Goal: Task Accomplishment & Management: Manage account settings

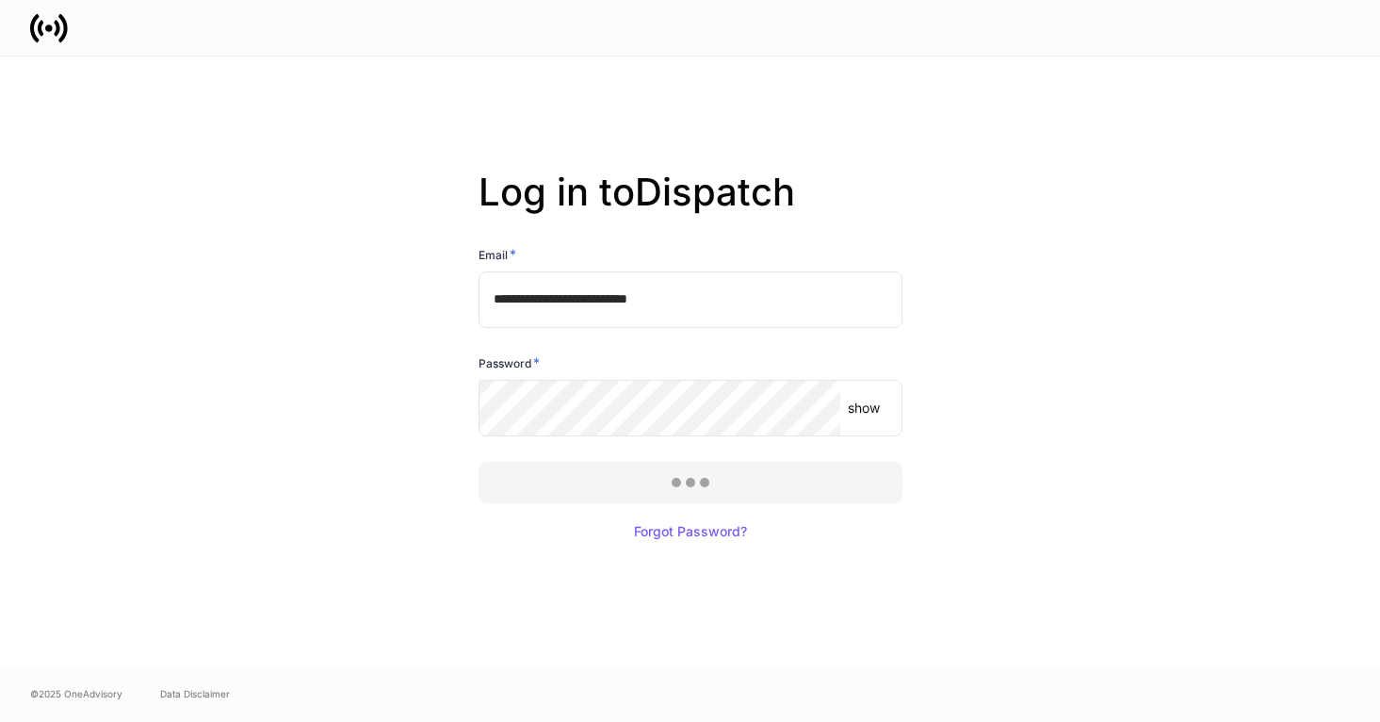
click at [591, 478] on div at bounding box center [690, 361] width 1380 height 722
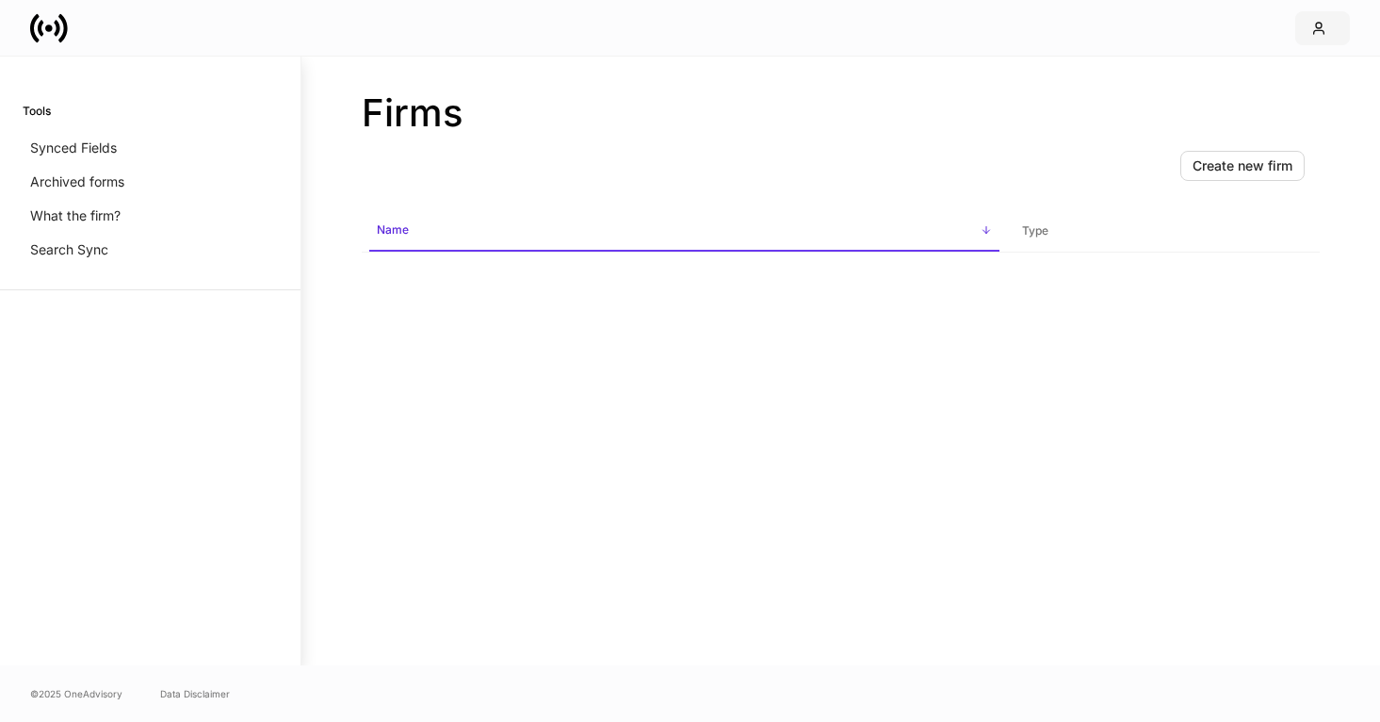
click at [1326, 32] on icon "button" at bounding box center [1319, 28] width 15 height 15
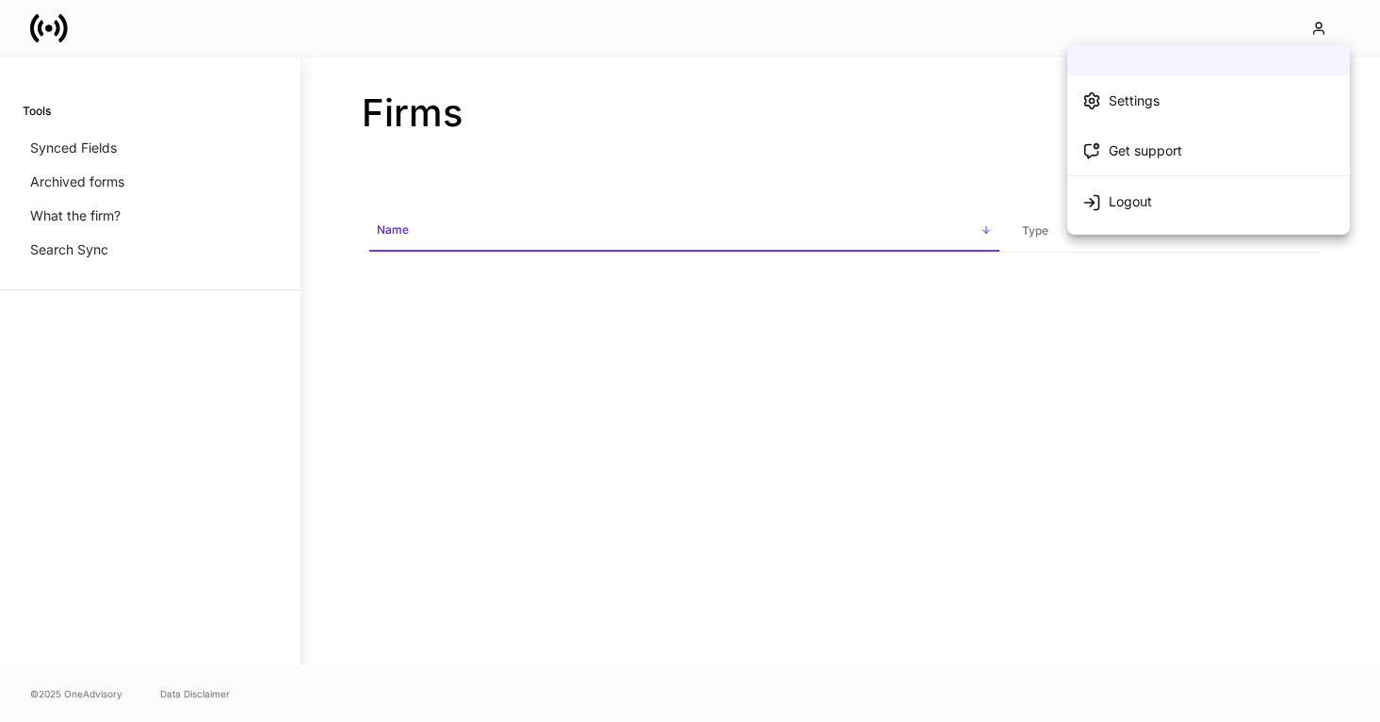
click at [1181, 100] on li "Settings" at bounding box center [1209, 100] width 283 height 50
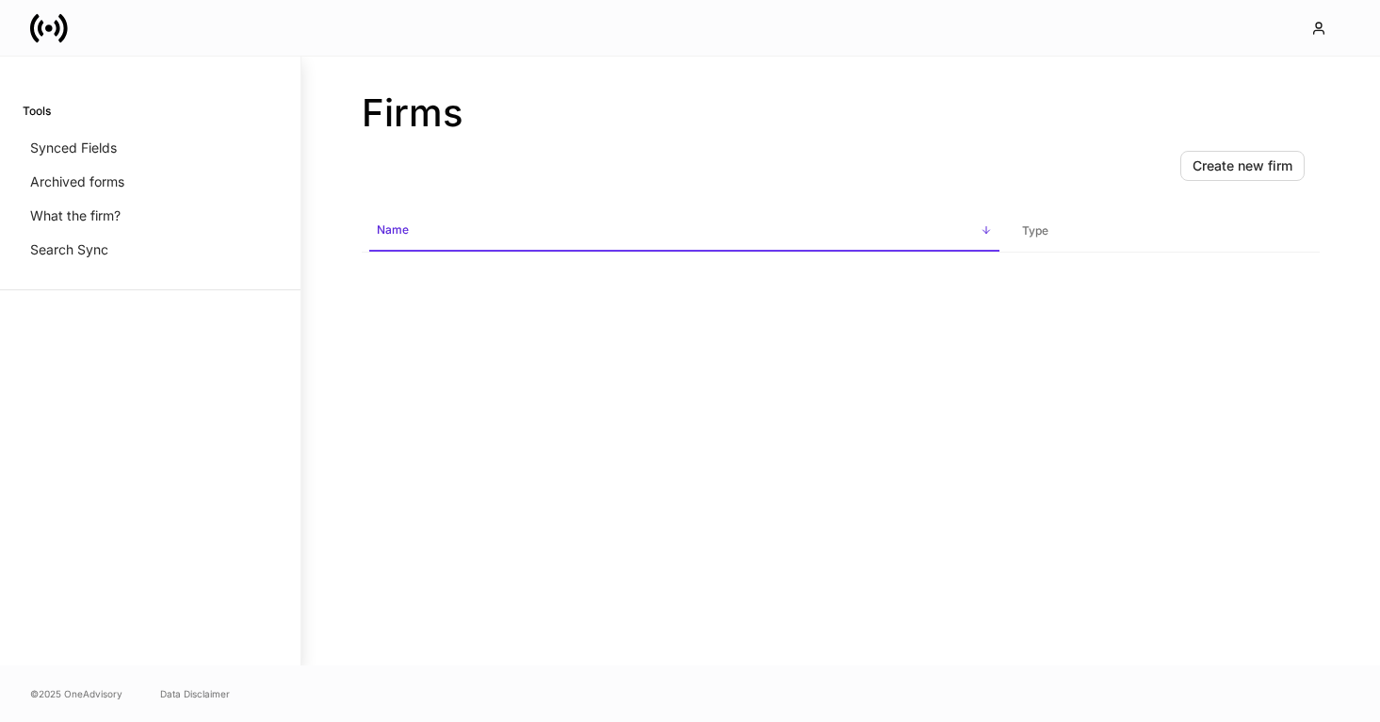
click at [54, 34] on icon at bounding box center [49, 28] width 38 height 38
click at [1326, 24] on icon "button" at bounding box center [1319, 28] width 15 height 15
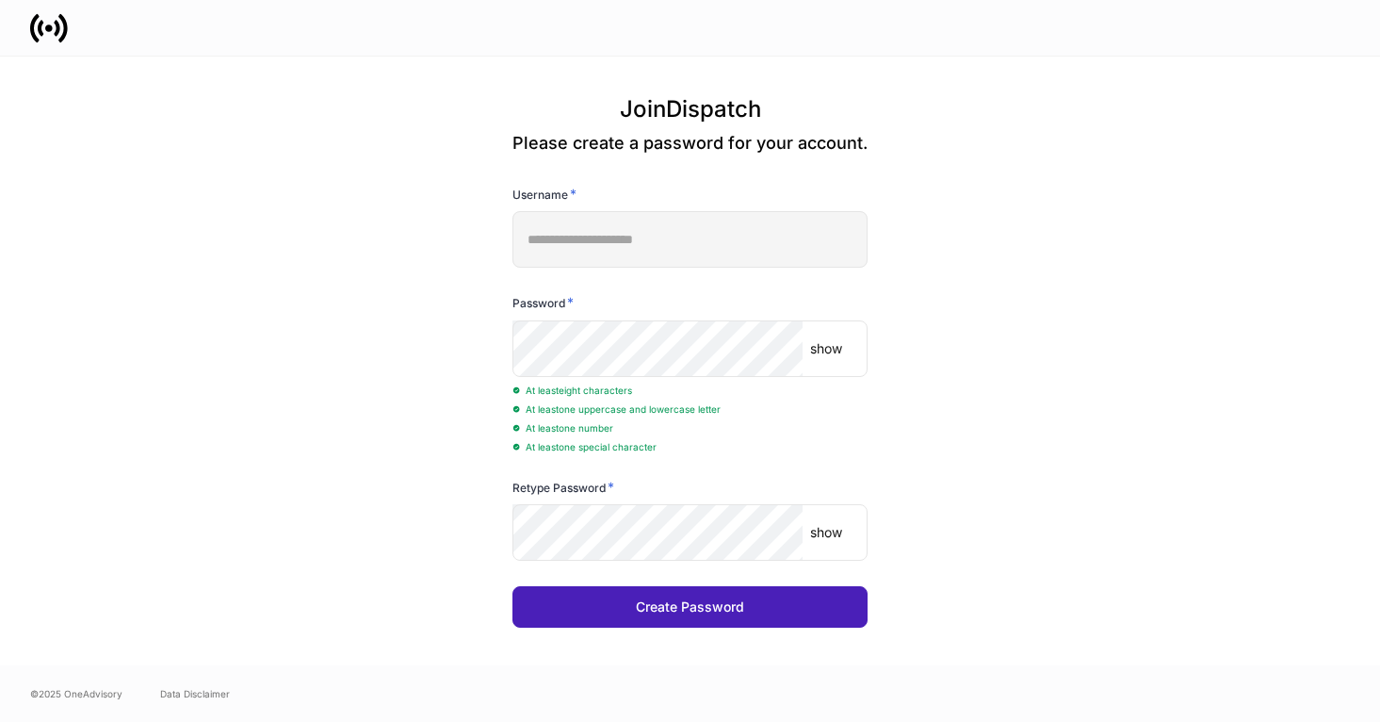
click at [785, 619] on button "Create Password" at bounding box center [690, 606] width 355 height 41
